Goal: Find specific page/section: Find specific page/section

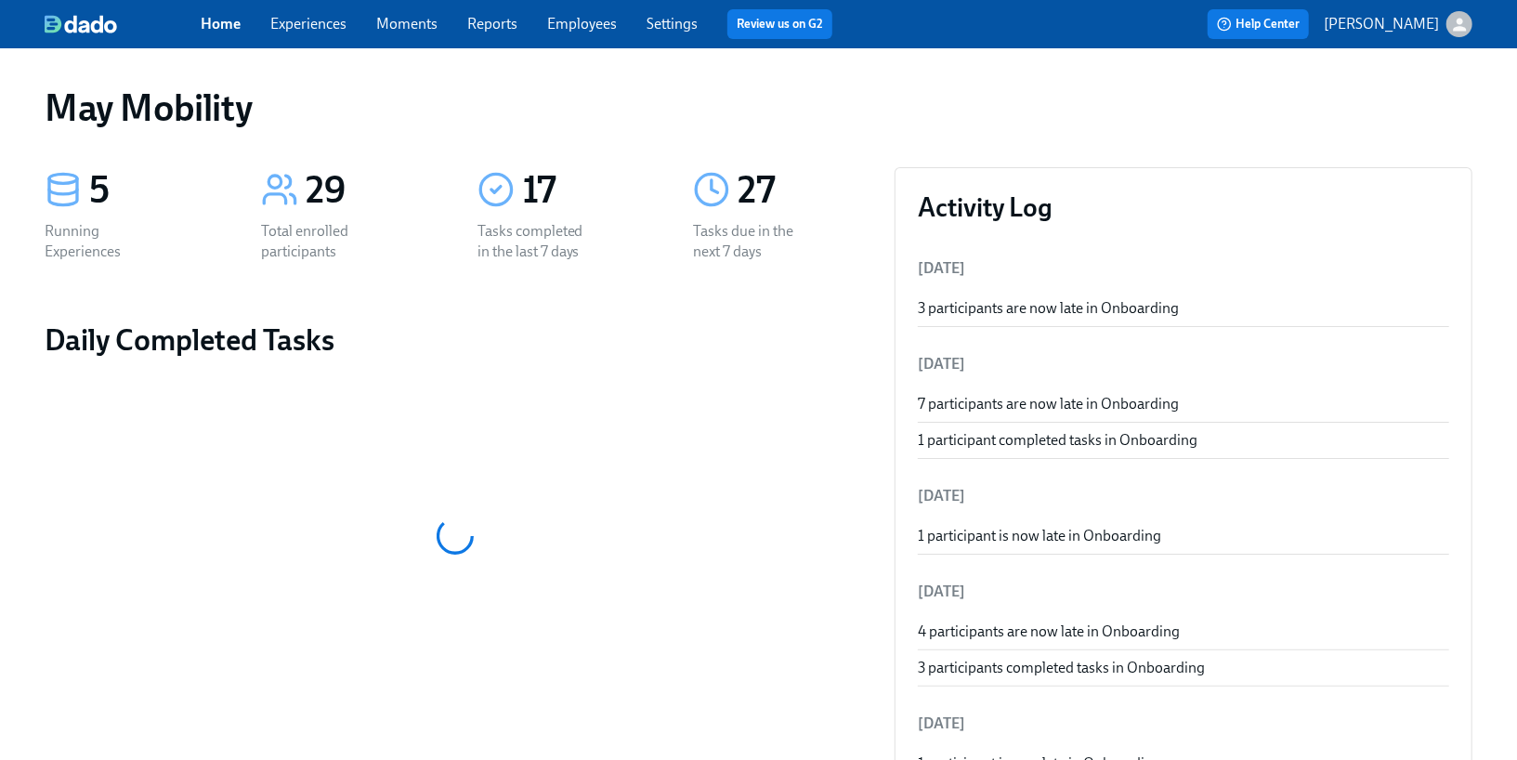
click at [327, 26] on link "Experiences" at bounding box center [308, 24] width 76 height 18
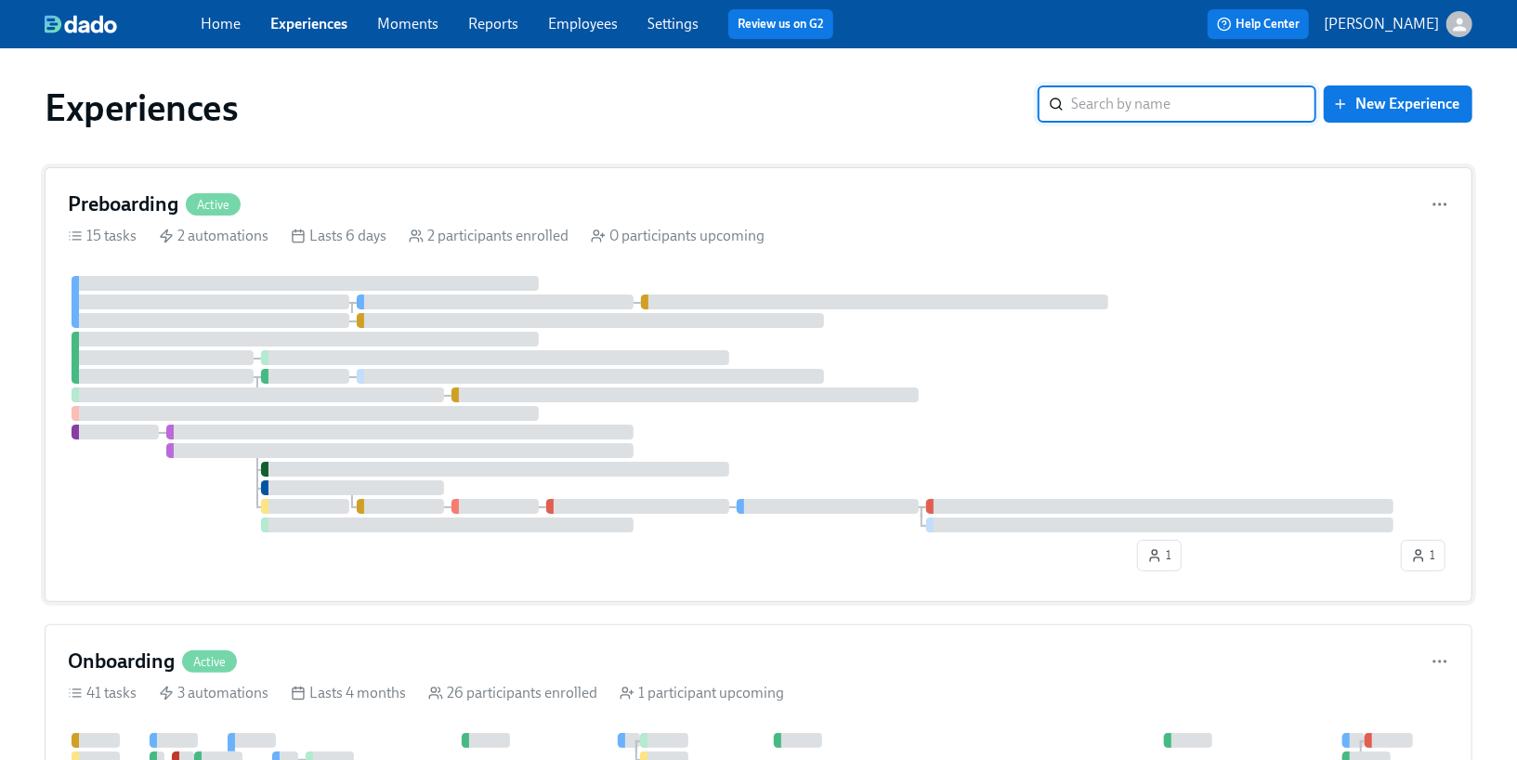
click at [303, 238] on icon at bounding box center [298, 235] width 15 height 15
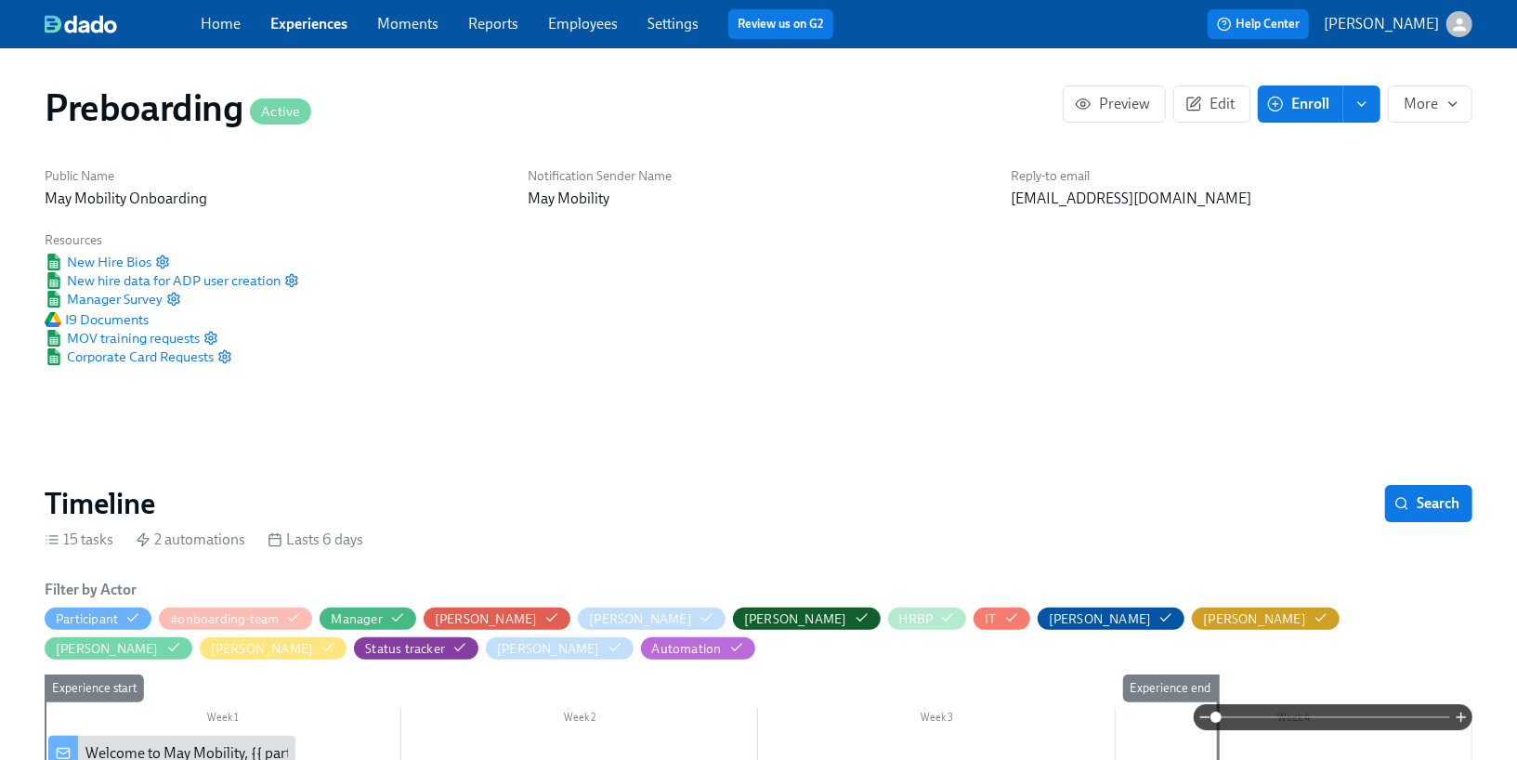
click at [233, 23] on link "Home" at bounding box center [221, 24] width 40 height 18
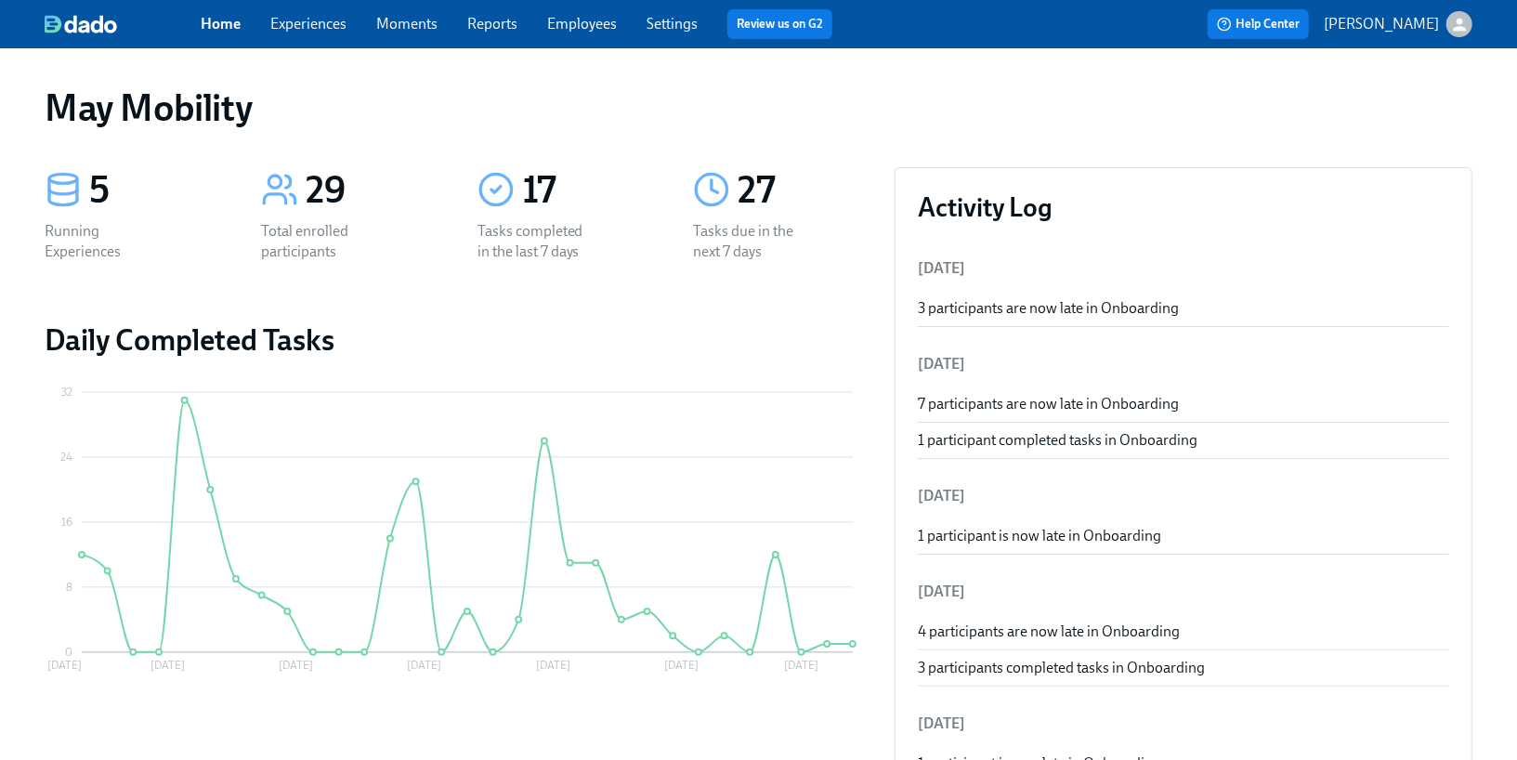
click at [319, 15] on link "Experiences" at bounding box center [308, 24] width 76 height 18
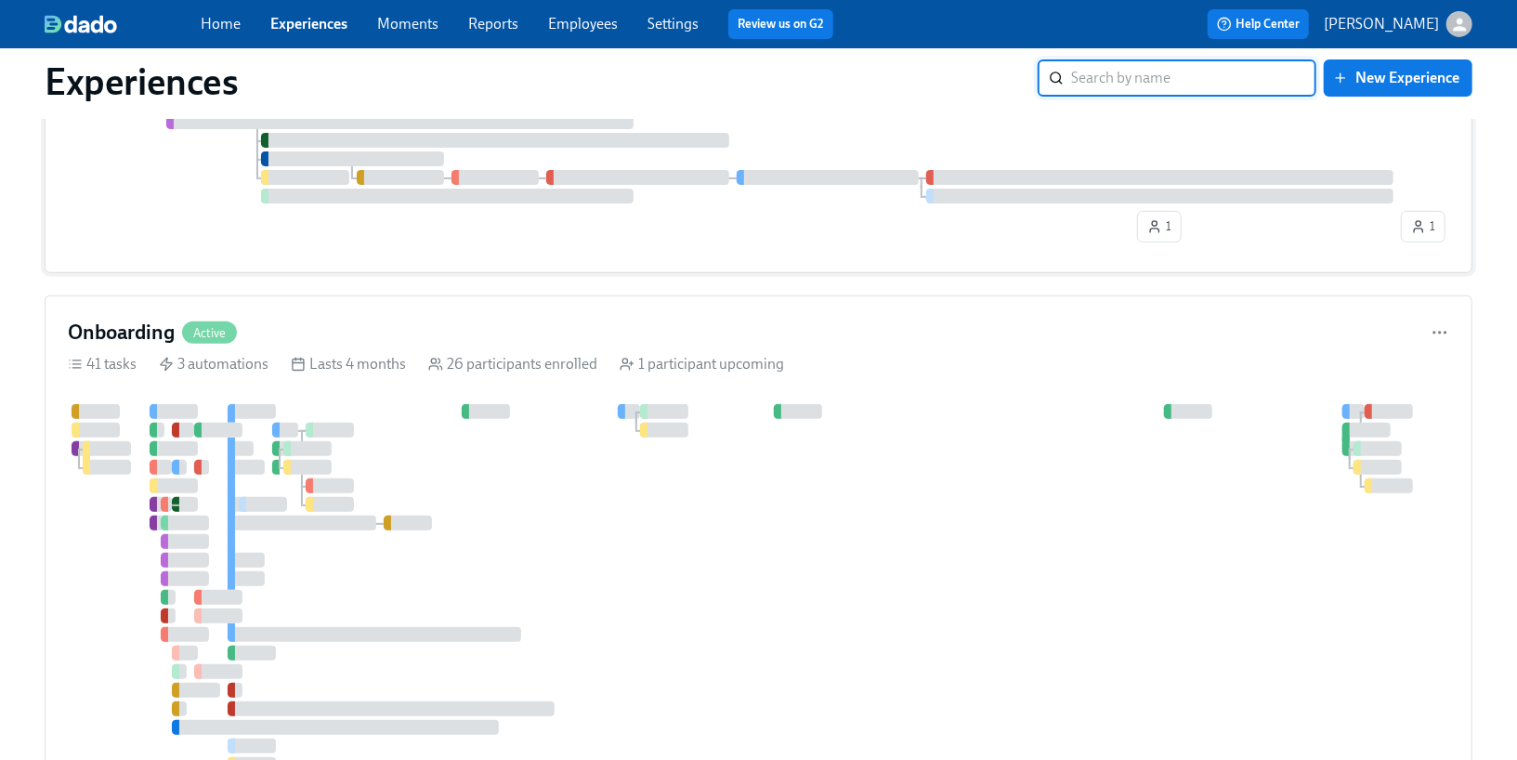
scroll to position [327, 0]
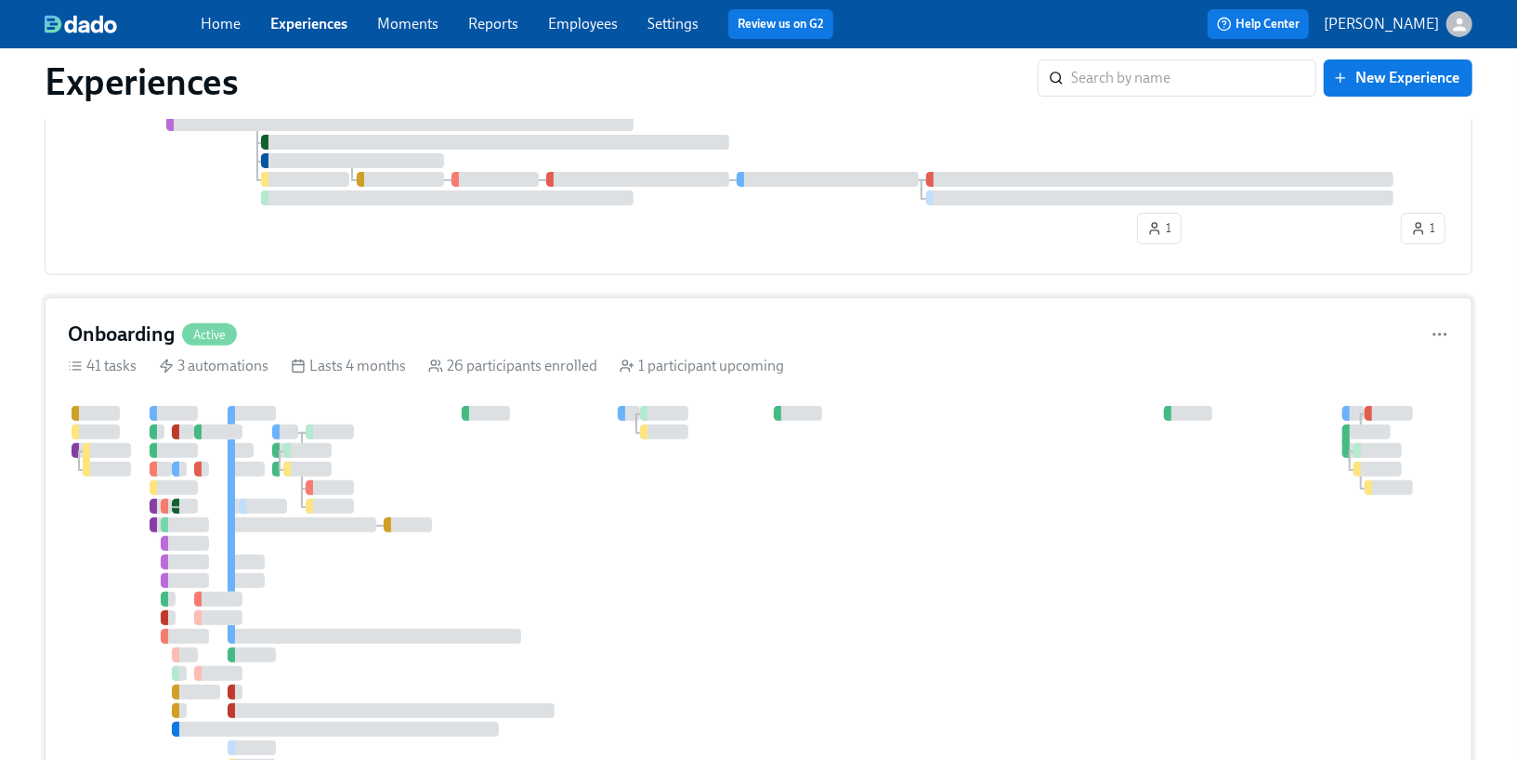
click at [340, 382] on div "Onboarding Active 41 tasks 3 automations Lasts 4 months 26 participants enrolle…" at bounding box center [759, 570] width 1428 height 546
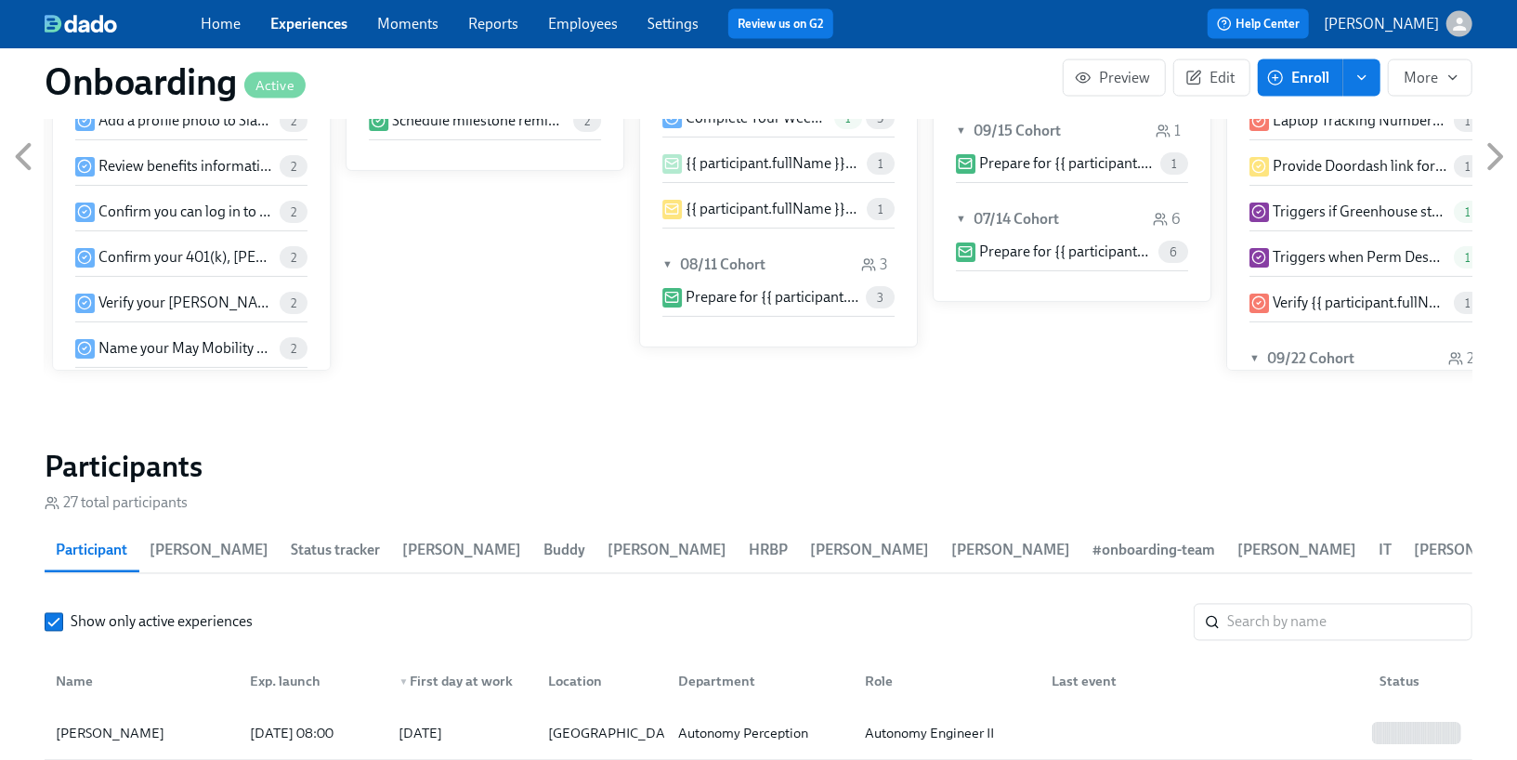
scroll to position [2464, 0]
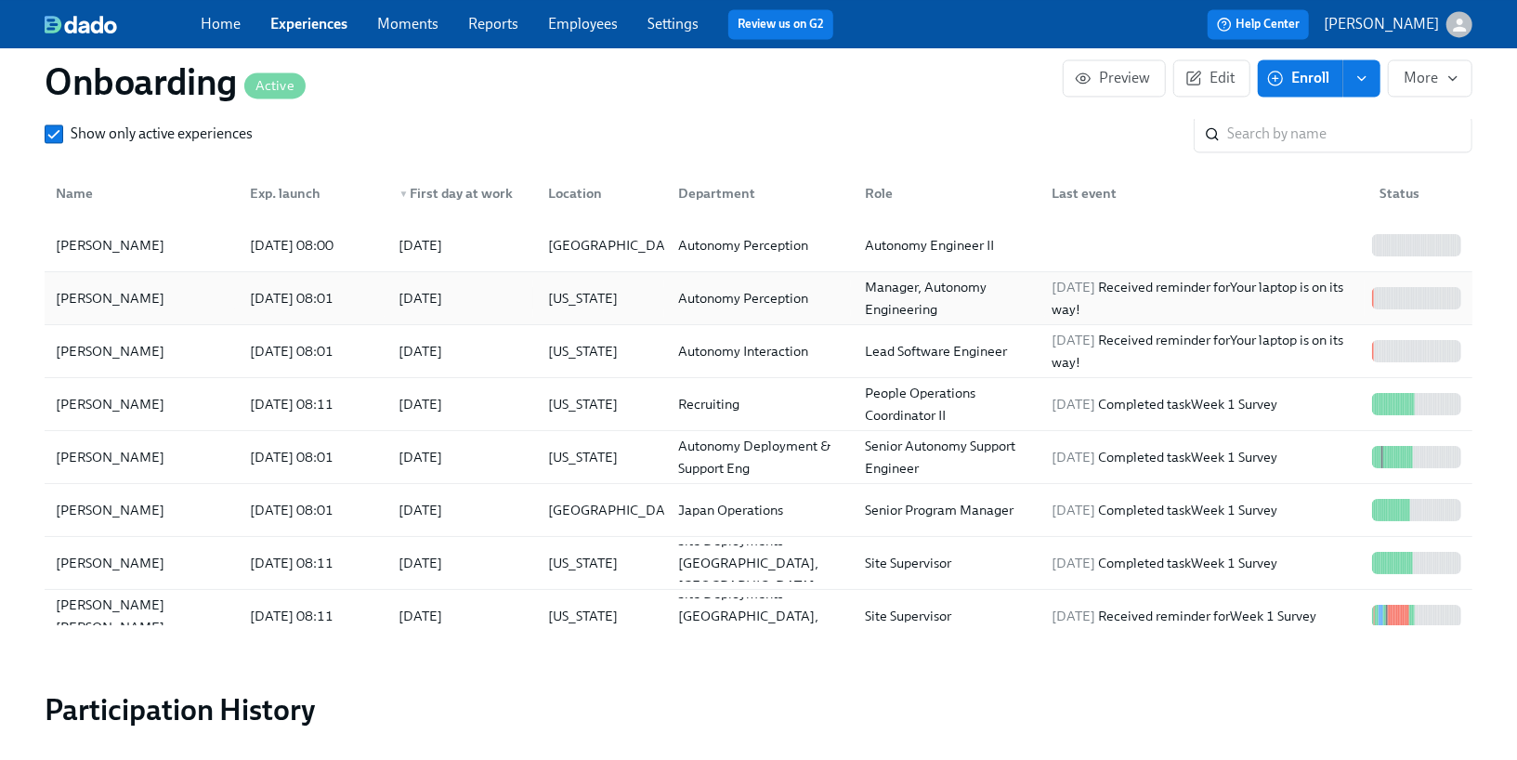
click at [332, 286] on div "[DATE] 08:01" at bounding box center [310, 298] width 150 height 37
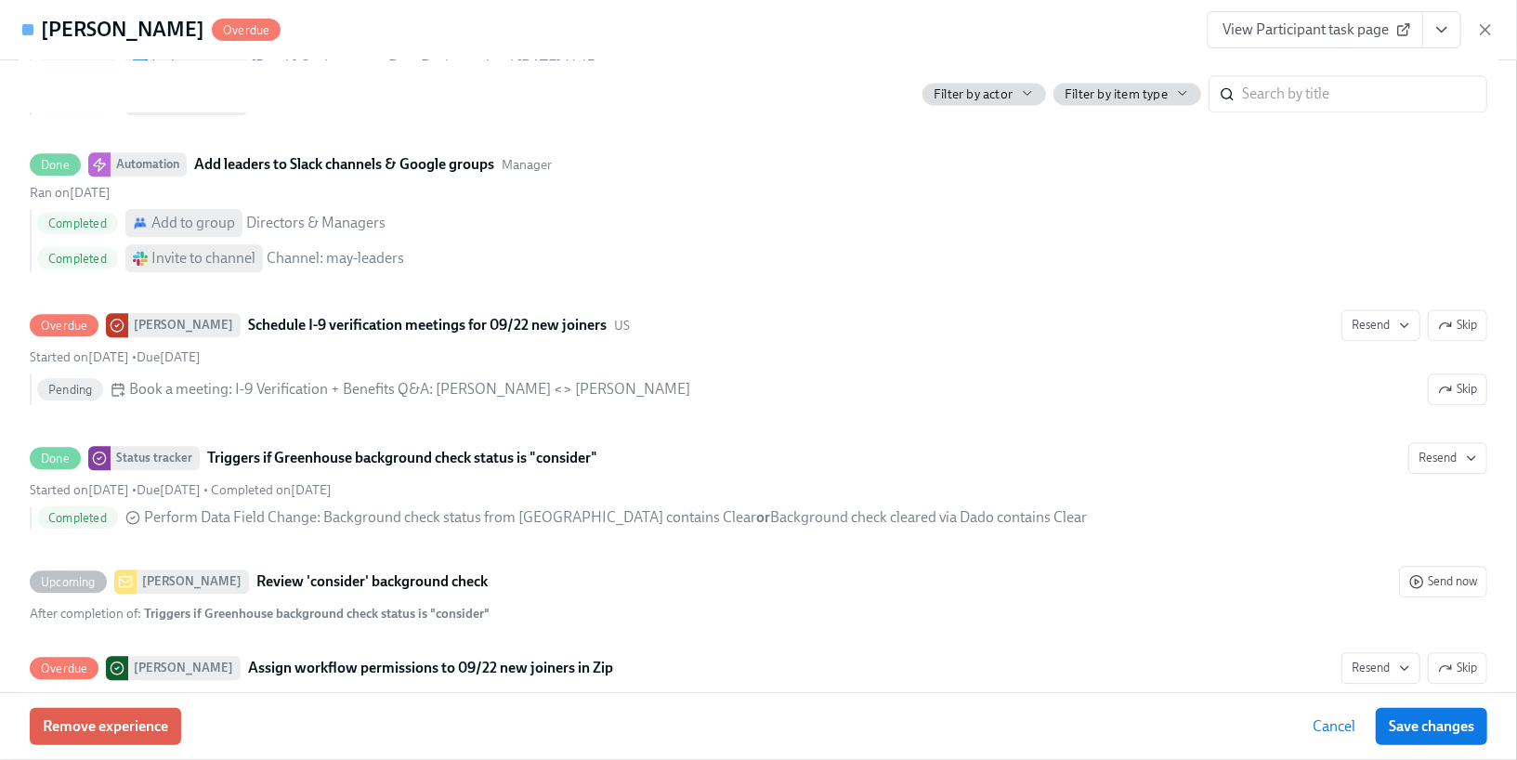
scroll to position [2791, 0]
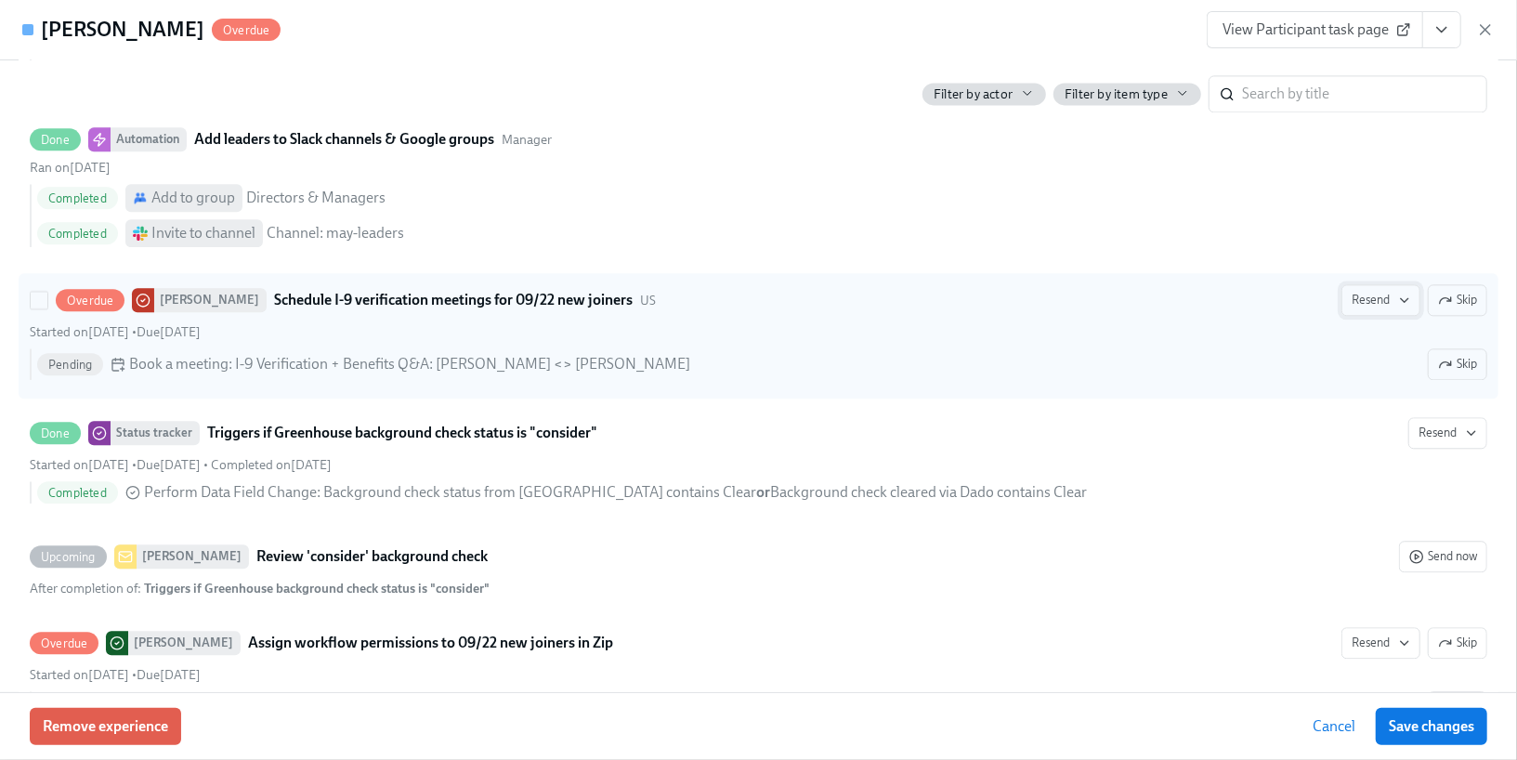
click at [1364, 316] on button "Resend" at bounding box center [1380, 300] width 79 height 32
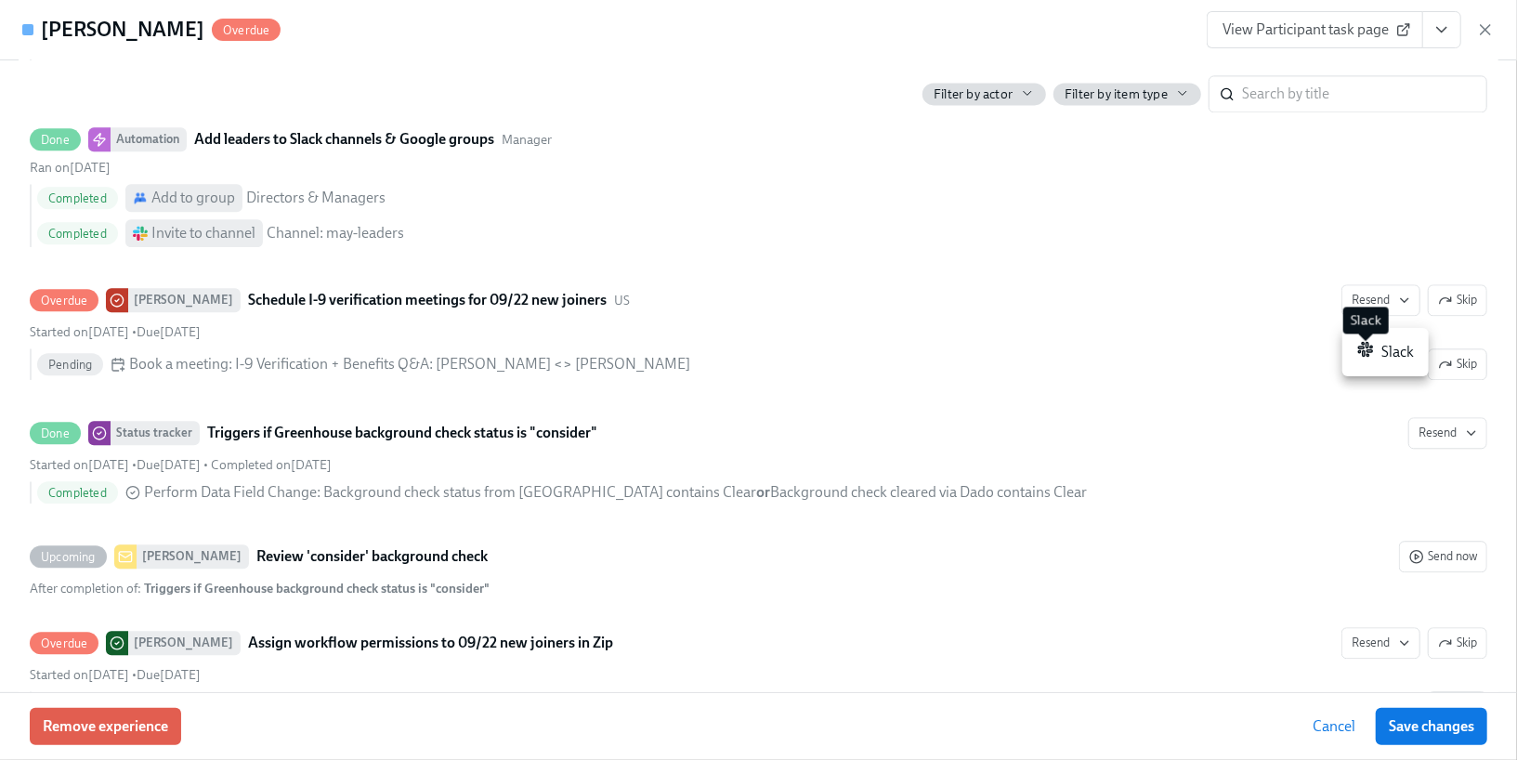
click at [1367, 361] on span at bounding box center [1365, 352] width 17 height 22
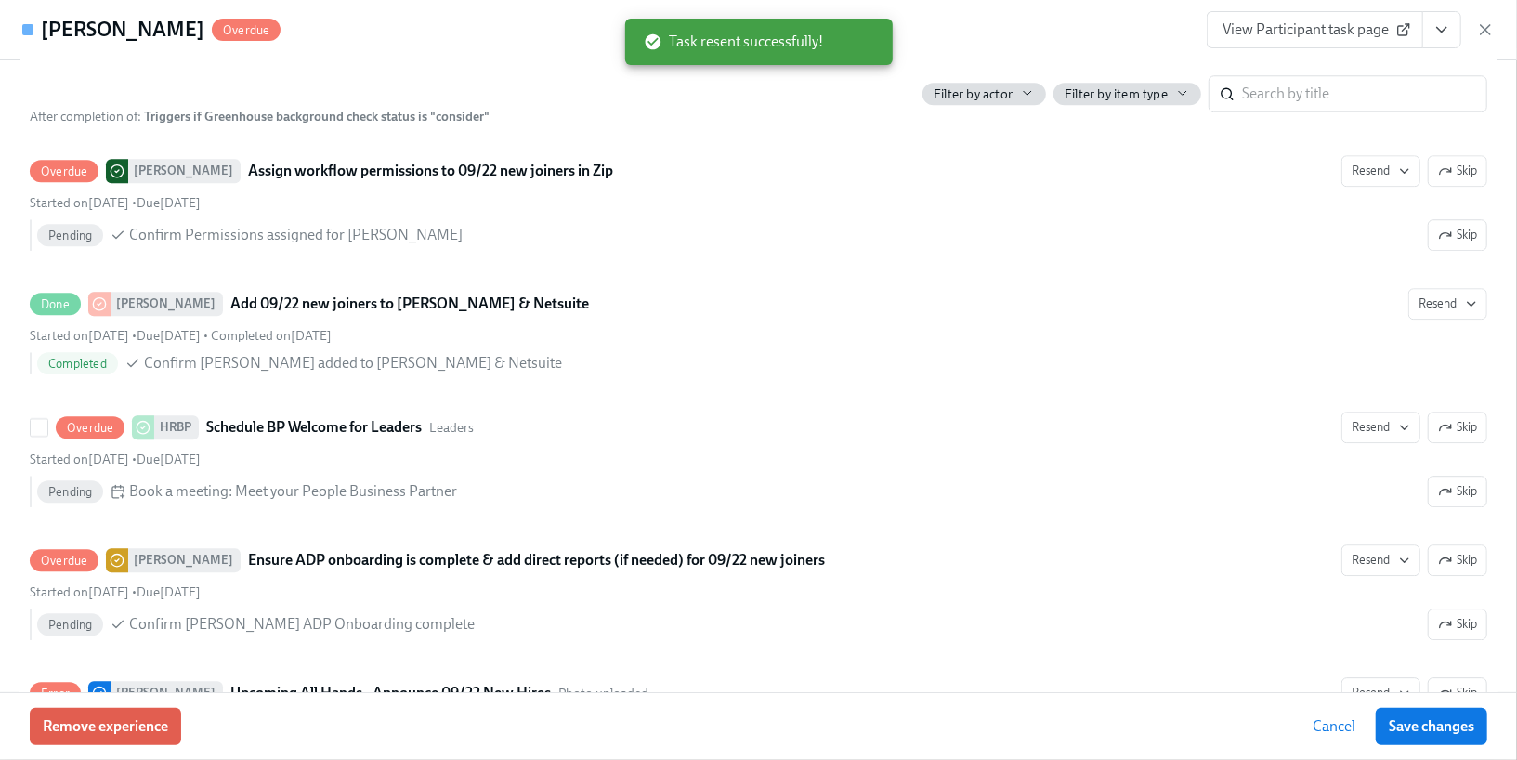
scroll to position [0, 0]
